Goal: Information Seeking & Learning: Learn about a topic

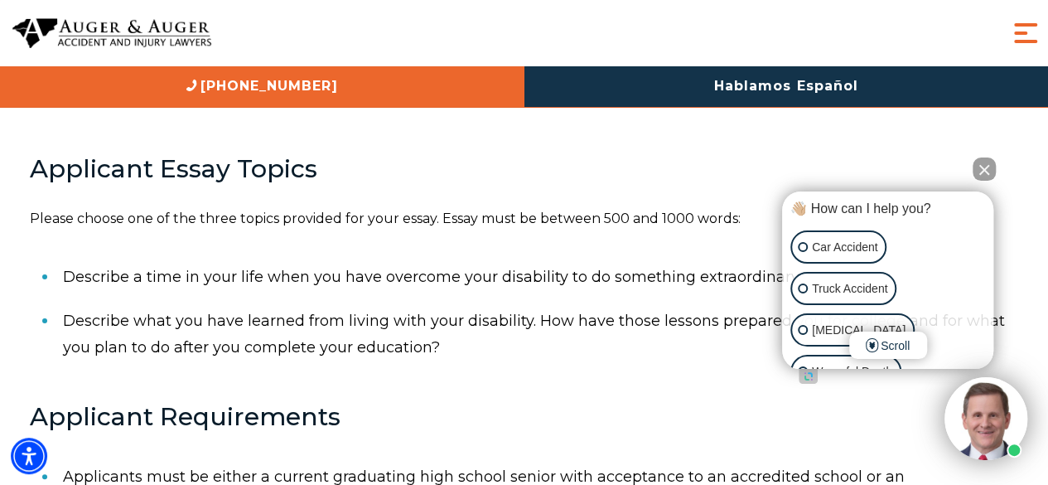
scroll to position [580, 0]
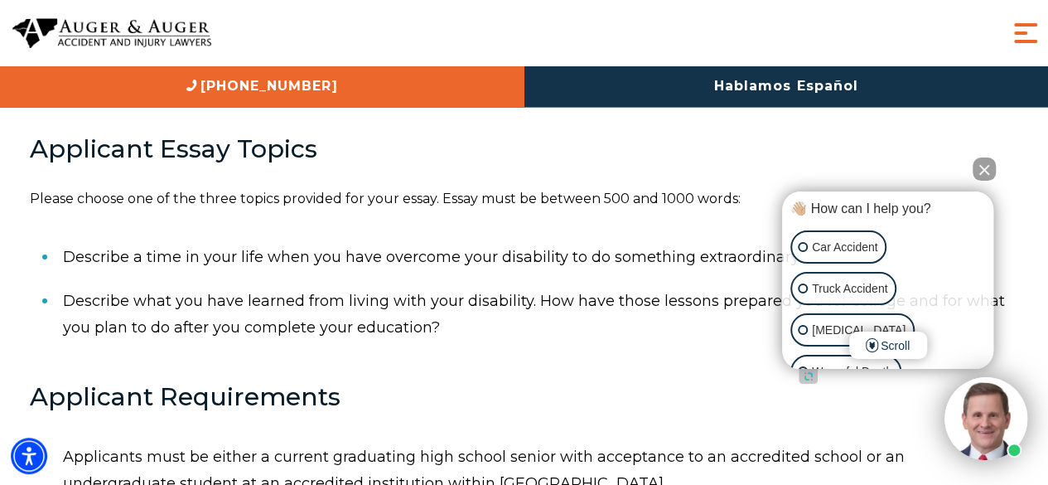
click at [982, 170] on button "Close Intaker Chat Widget" at bounding box center [983, 168] width 23 height 23
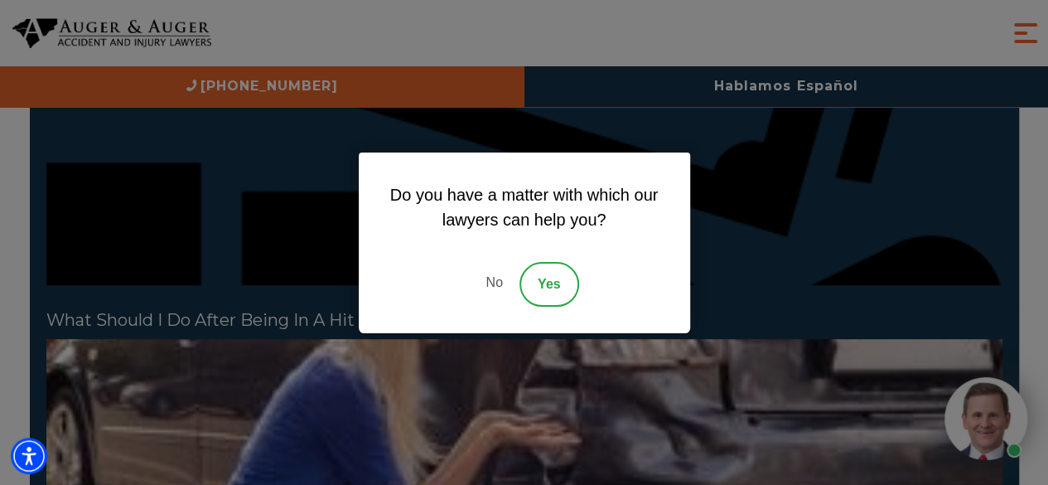
scroll to position [3562, 0]
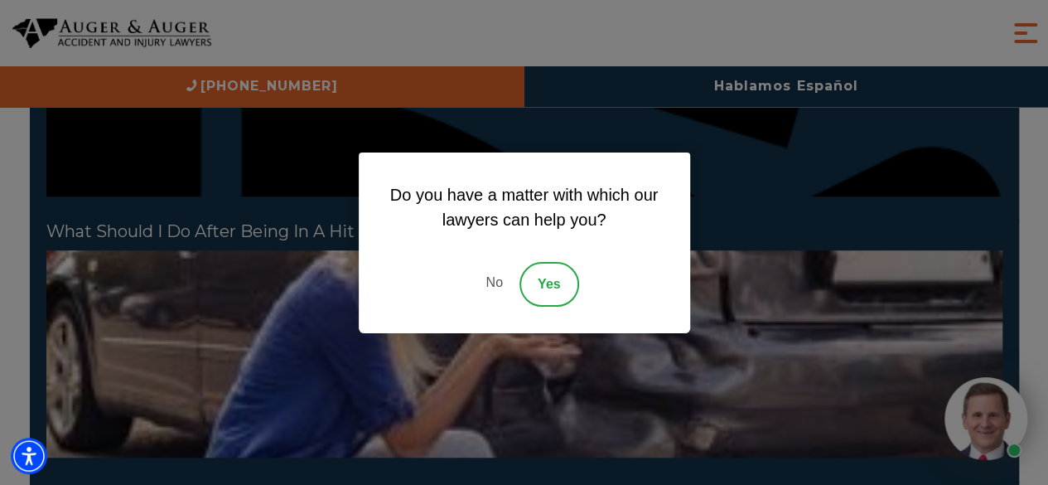
click at [503, 283] on link "No" at bounding box center [494, 284] width 50 height 45
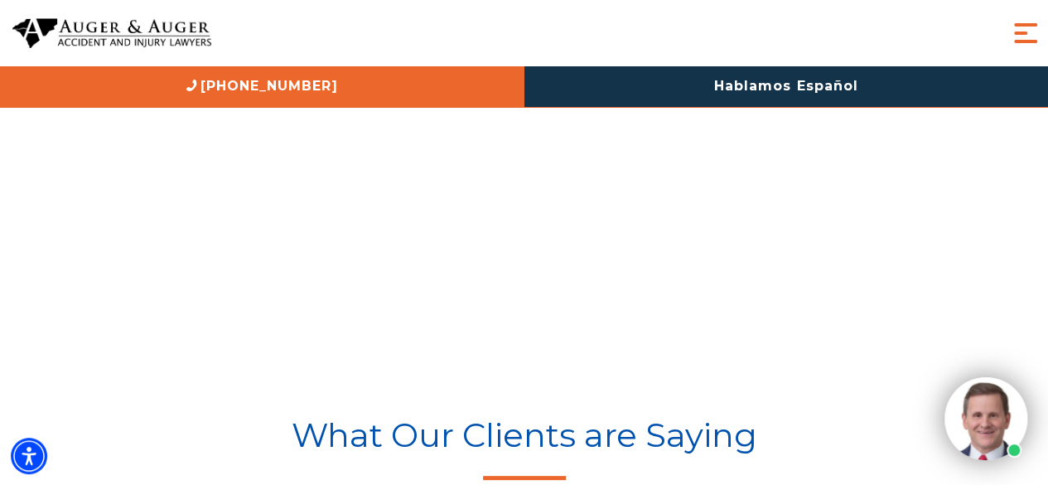
scroll to position [5218, 0]
